Goal: Navigation & Orientation: Find specific page/section

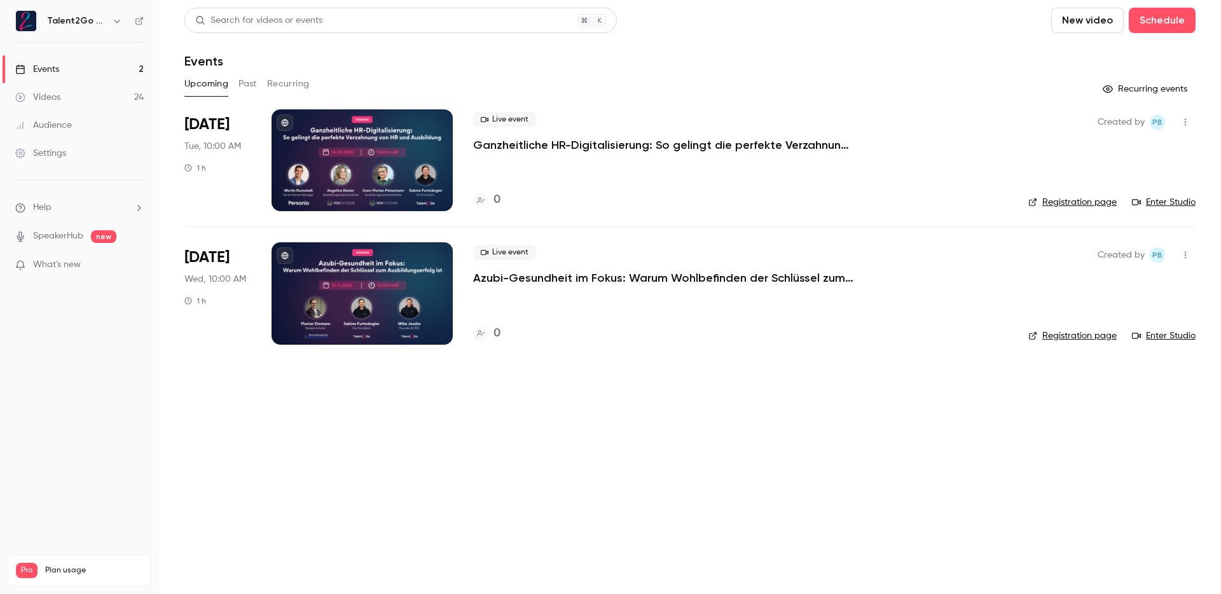
click at [105, 112] on link "Audience" at bounding box center [79, 125] width 159 height 28
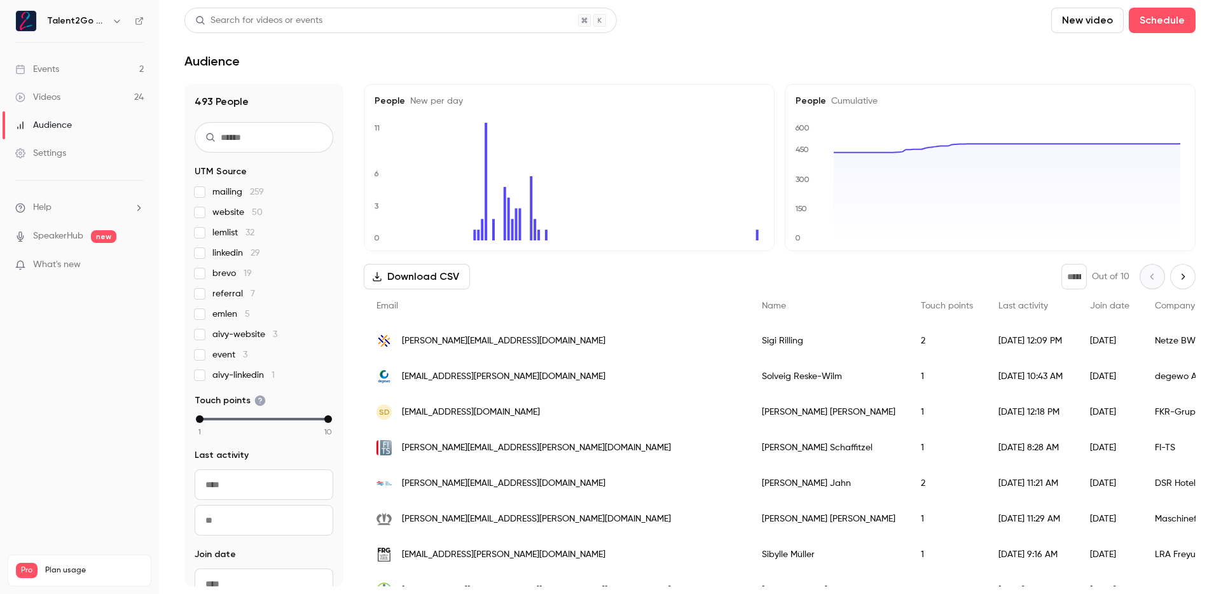
click at [118, 65] on link "Events 2" at bounding box center [79, 69] width 159 height 28
